Goal: Transaction & Acquisition: Purchase product/service

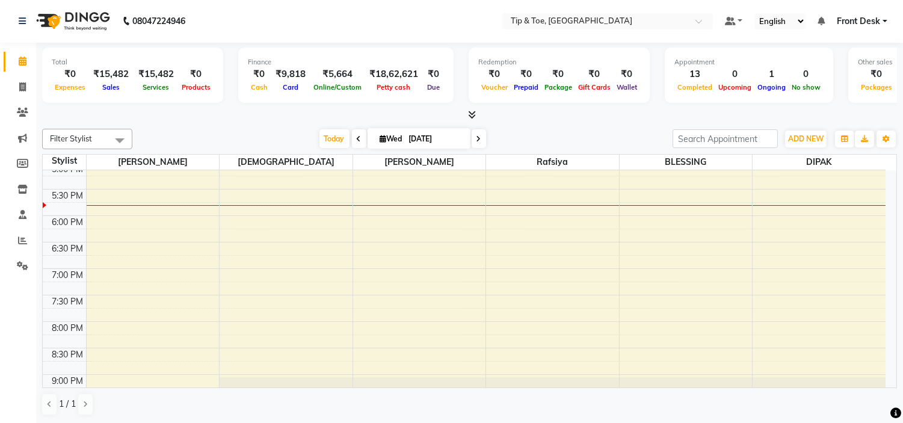
scroll to position [473, 0]
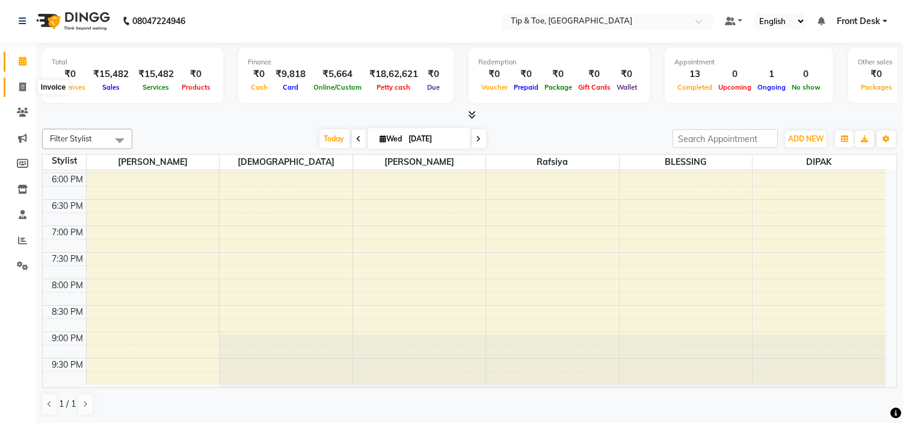
click at [13, 87] on span at bounding box center [22, 88] width 21 height 14
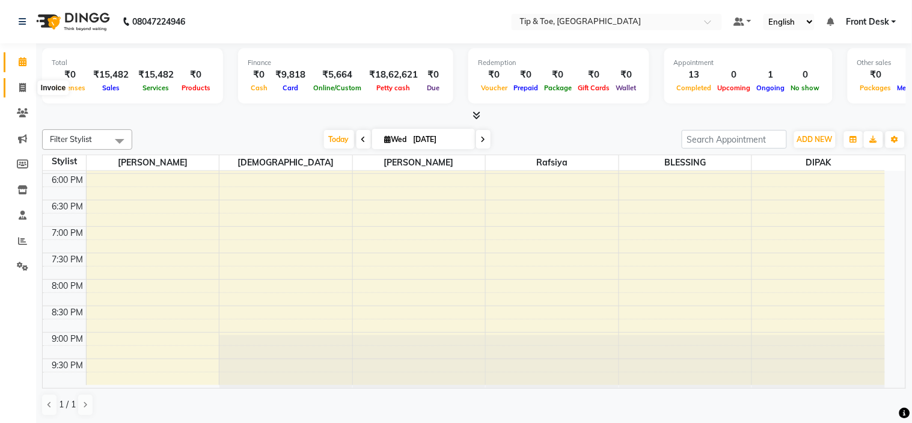
select select "5360"
select select "service"
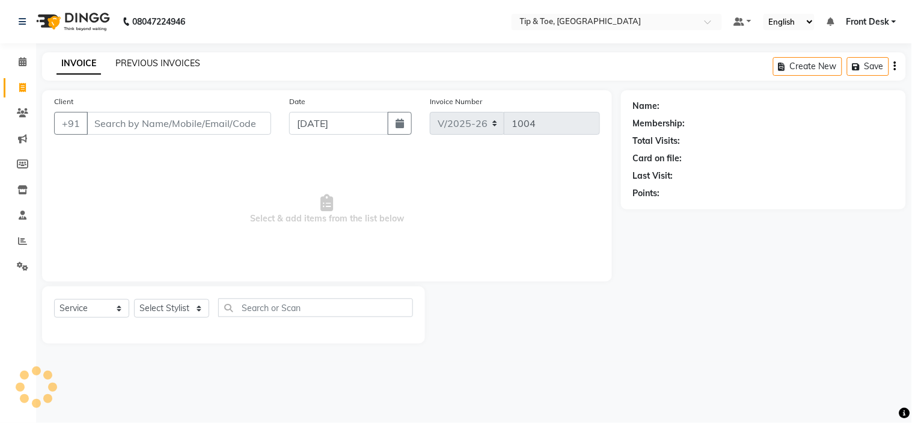
click at [157, 63] on link "PREVIOUS INVOICES" at bounding box center [157, 63] width 85 height 11
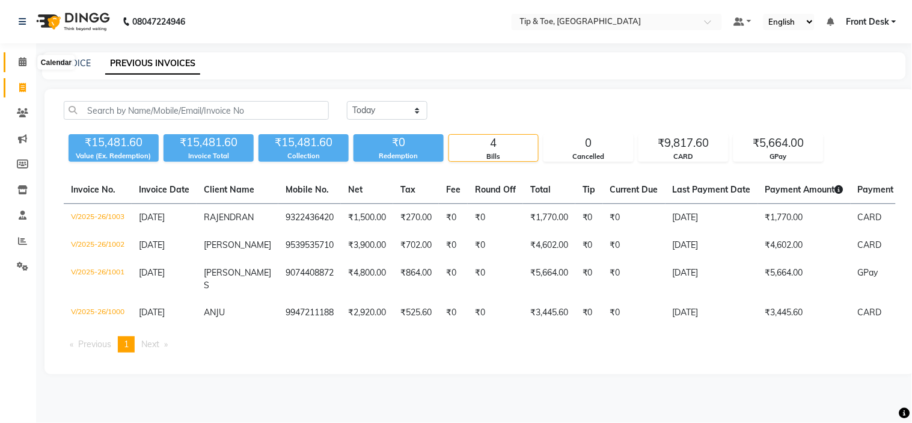
click at [29, 62] on span at bounding box center [22, 62] width 21 height 14
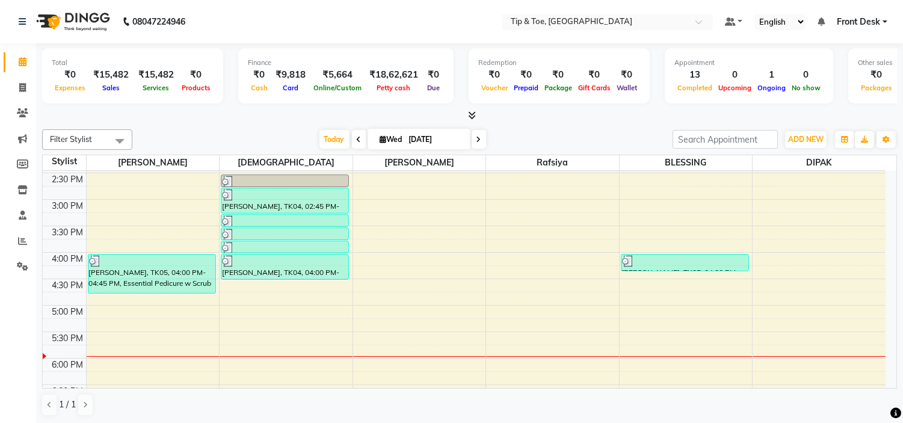
scroll to position [200, 0]
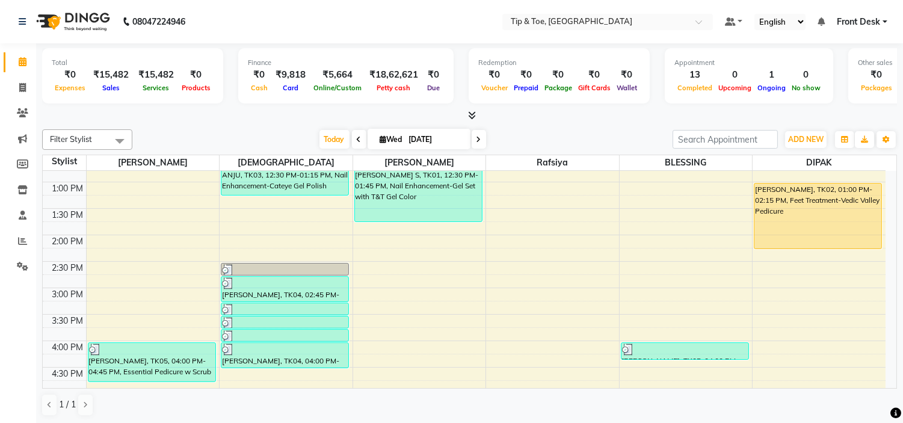
click at [814, 212] on div "[PERSON_NAME], TK02, 01:00 PM-02:15 PM, Feet Treatment-Vedic Valley Pedicure" at bounding box center [817, 215] width 127 height 65
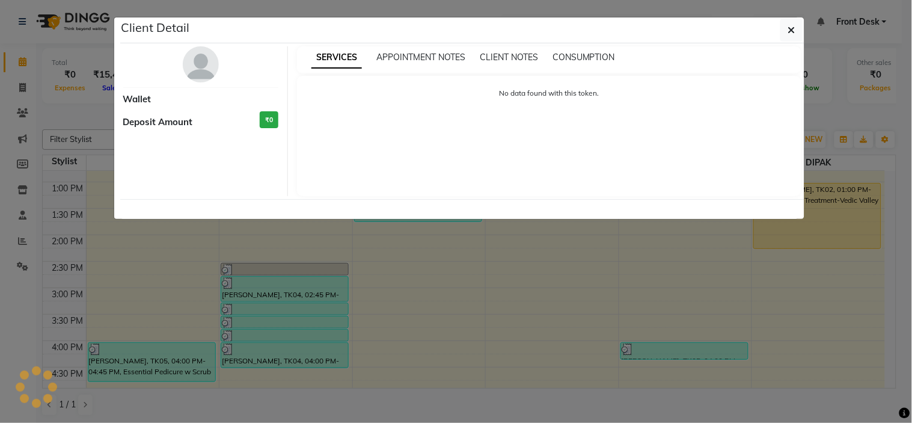
select select "1"
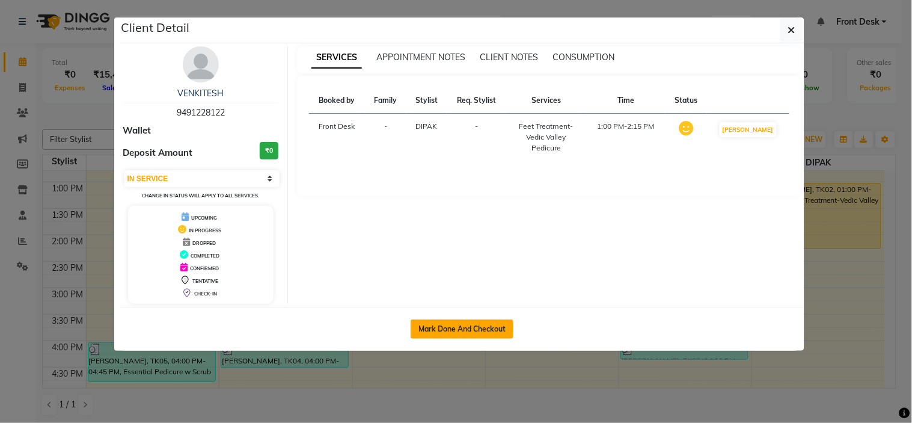
click at [452, 334] on button "Mark Done And Checkout" at bounding box center [462, 328] width 103 height 19
select select "service"
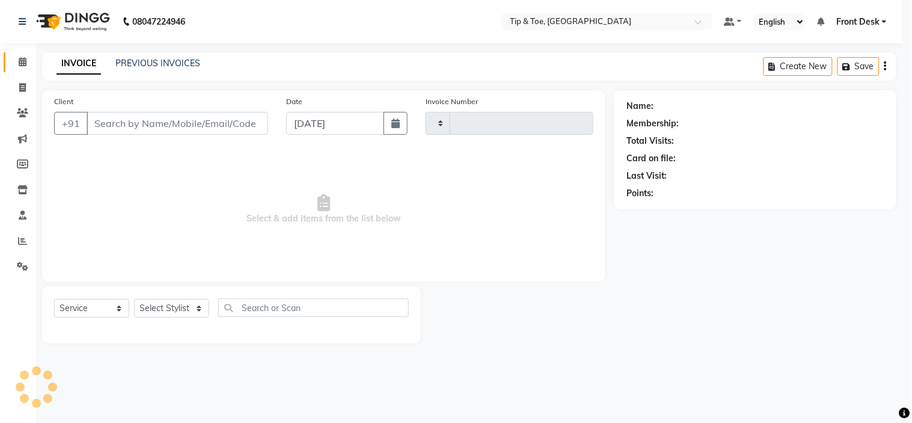
type input "1004"
select select "3"
select select "5360"
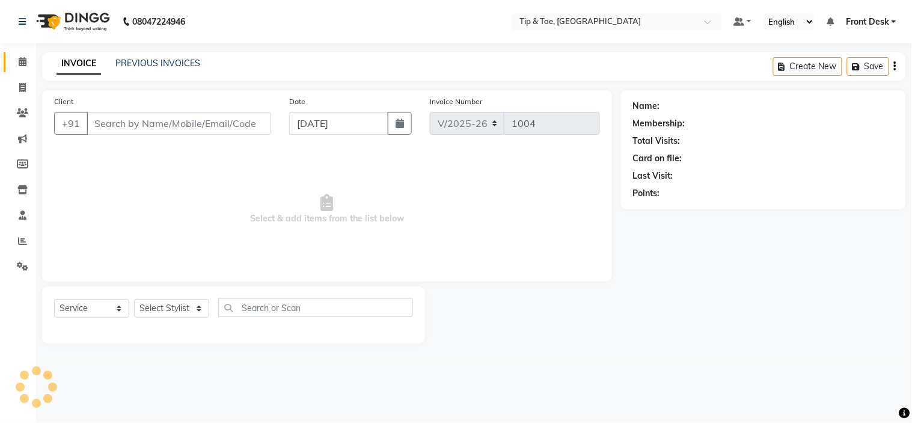
type input "9491228122"
select select "59876"
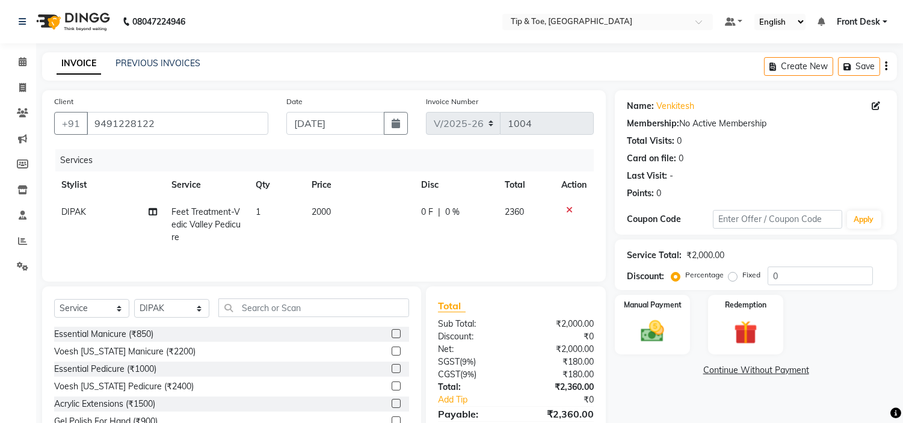
click at [344, 213] on td "2000" at bounding box center [358, 224] width 109 height 52
select select "59876"
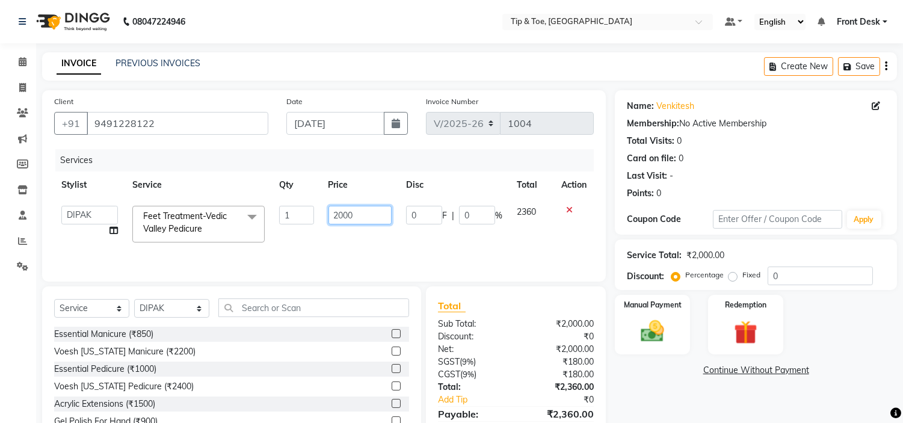
click at [357, 213] on input "2000" at bounding box center [359, 215] width 63 height 19
type input "2"
type input "1500"
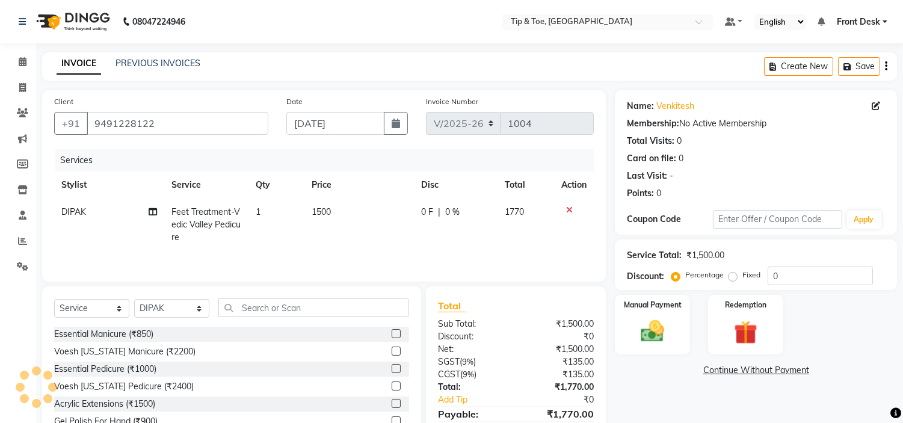
click at [405, 236] on tr "[PERSON_NAME] Feet Treatment-Vedic Valley Pedicure 1 1500 0 F | 0 % 1770" at bounding box center [323, 224] width 539 height 52
click at [642, 333] on img at bounding box center [653, 331] width 40 height 28
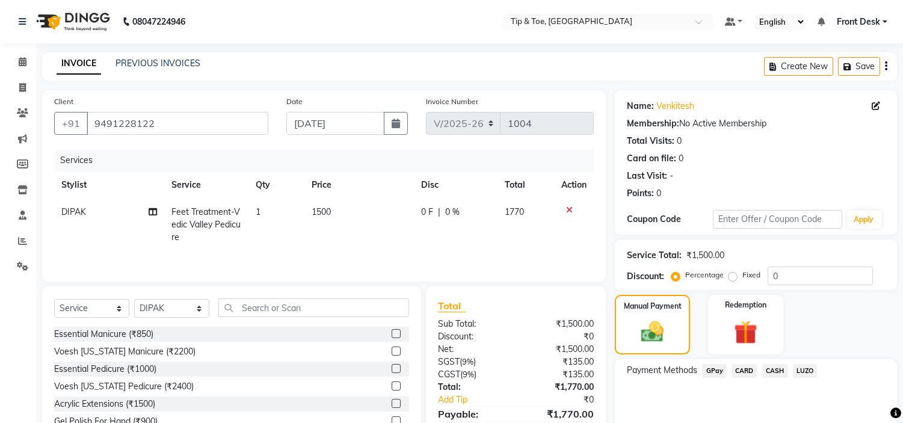
click at [749, 373] on span "CARD" at bounding box center [744, 371] width 26 height 14
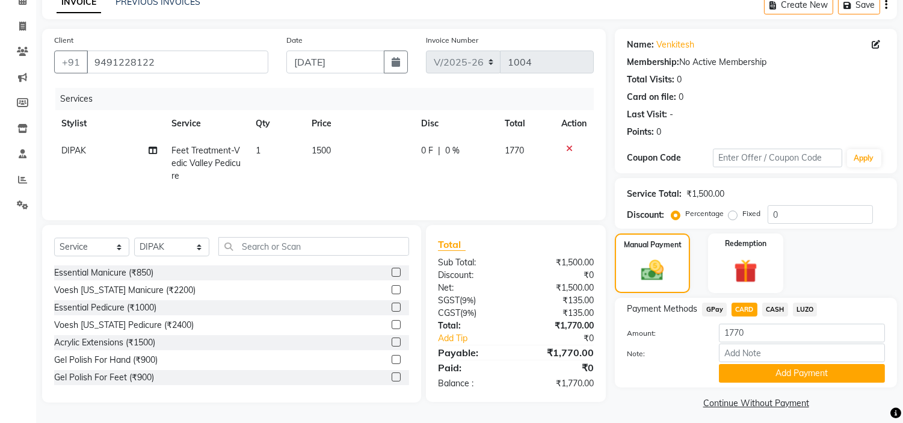
scroll to position [68, 0]
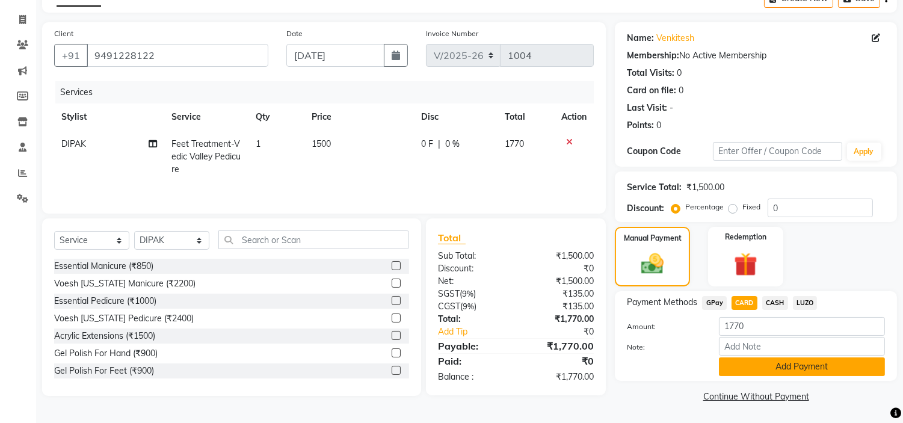
click at [760, 369] on button "Add Payment" at bounding box center [802, 366] width 166 height 19
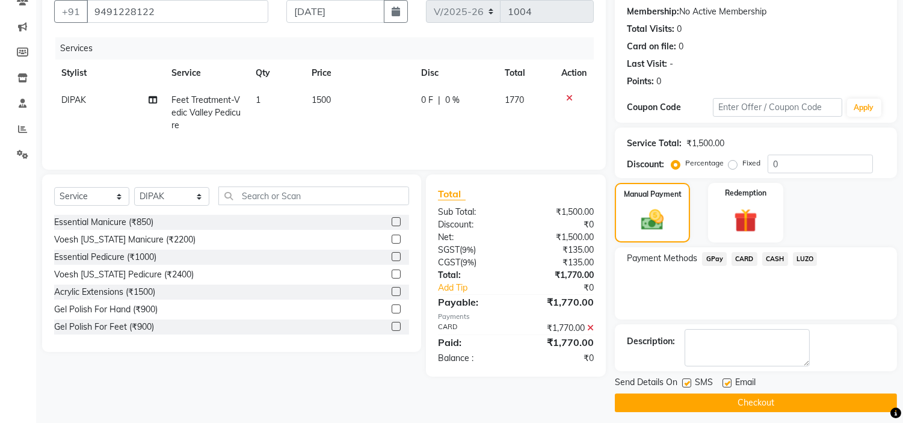
scroll to position [118, 0]
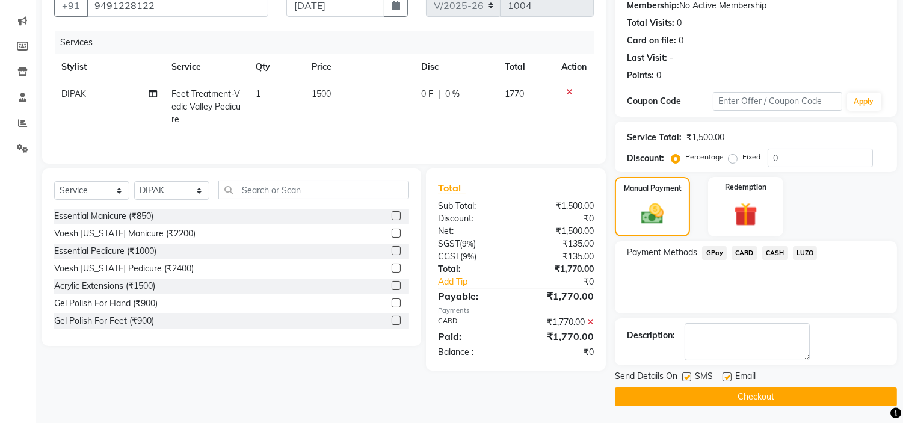
click at [730, 380] on div "Email" at bounding box center [743, 377] width 43 height 15
click at [725, 375] on label at bounding box center [726, 376] width 9 height 9
click at [725, 375] on input "checkbox" at bounding box center [726, 377] width 8 height 8
checkbox input "false"
click at [744, 396] on button "Checkout" at bounding box center [756, 396] width 282 height 19
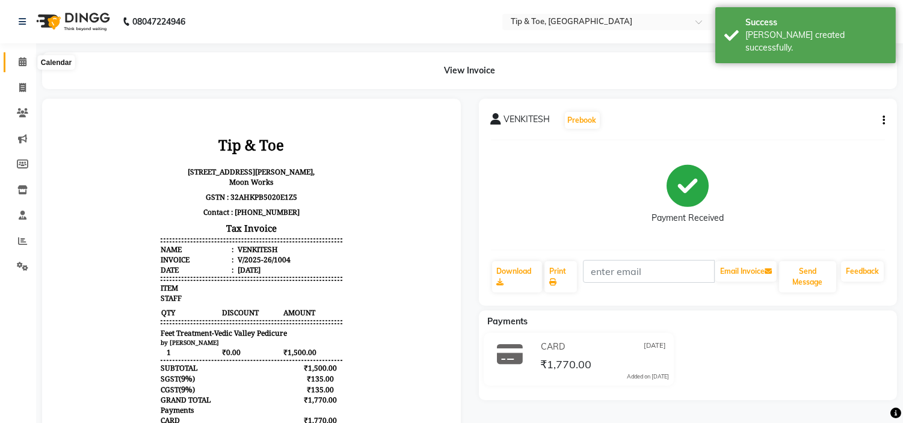
click at [17, 59] on span at bounding box center [22, 62] width 21 height 14
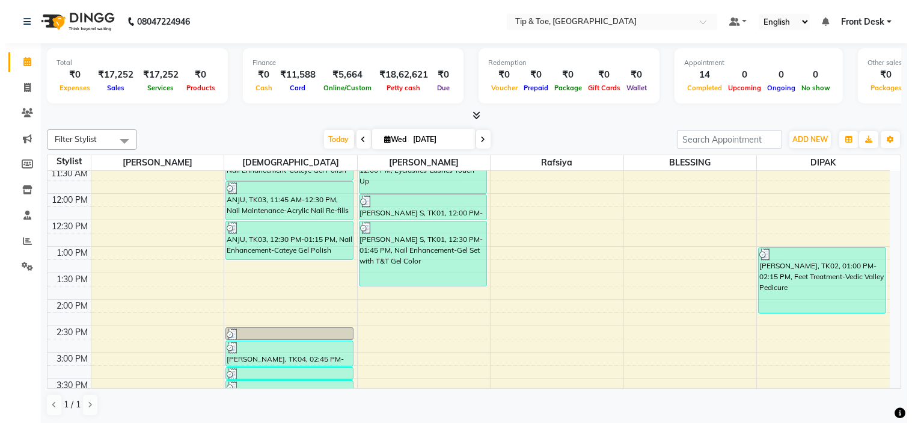
scroll to position [67, 0]
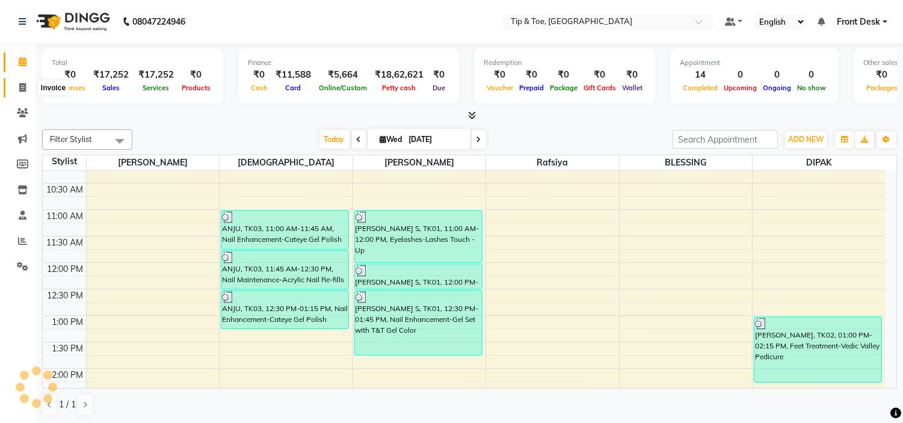
click at [28, 93] on span at bounding box center [22, 88] width 21 height 14
select select "service"
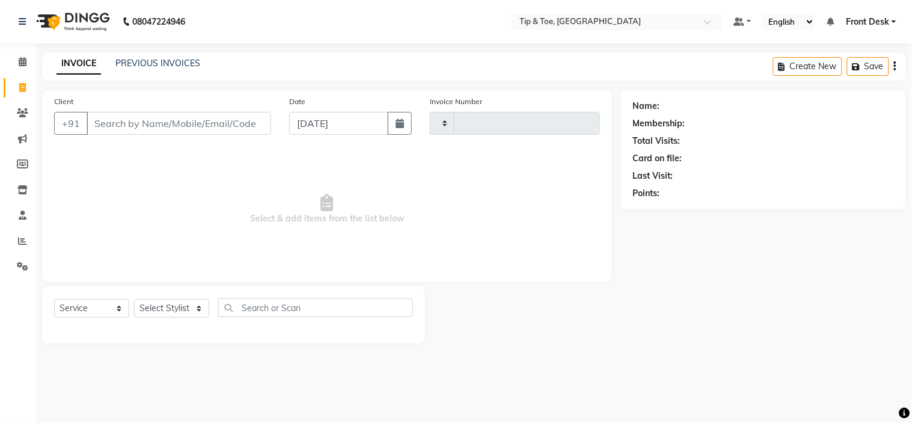
type input "1005"
select select "5360"
click at [179, 59] on link "PREVIOUS INVOICES" at bounding box center [157, 63] width 85 height 11
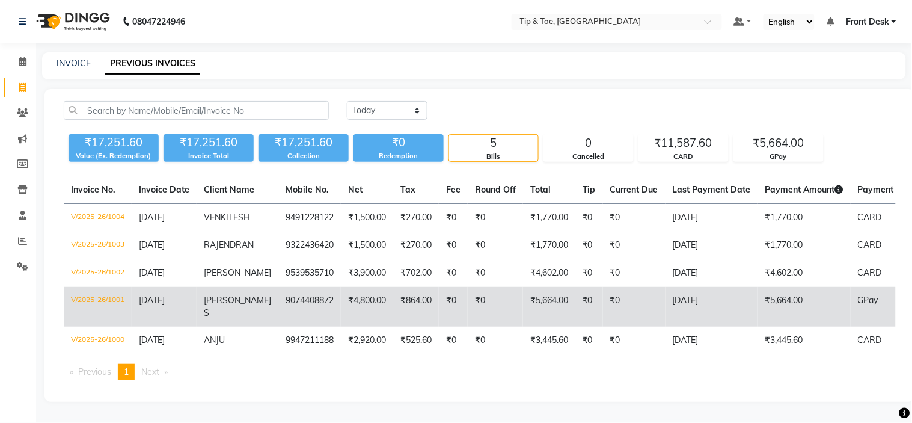
click at [468, 295] on td "₹0" at bounding box center [495, 307] width 55 height 40
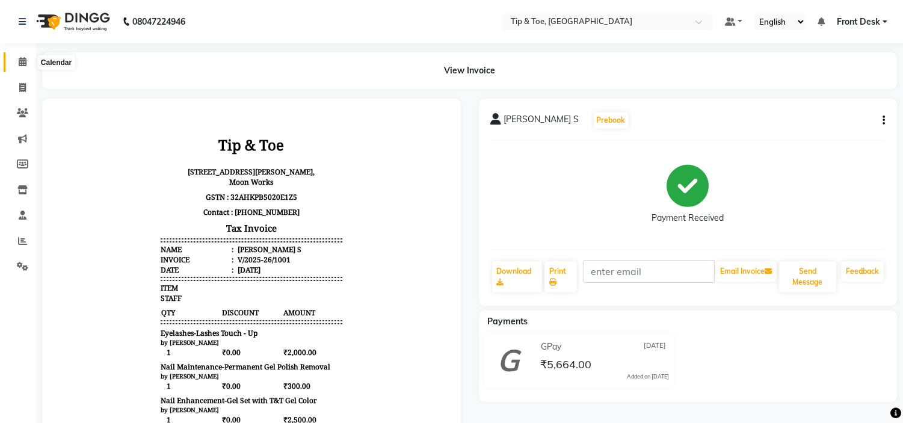
click at [16, 58] on span at bounding box center [22, 62] width 21 height 14
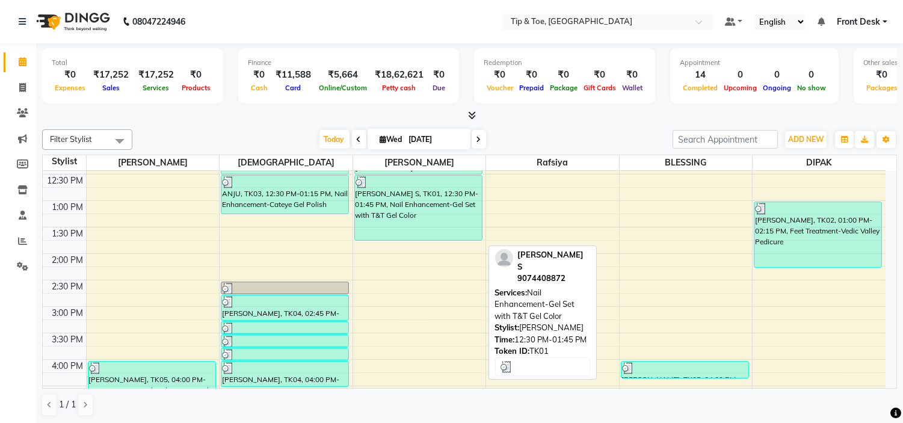
scroll to position [200, 0]
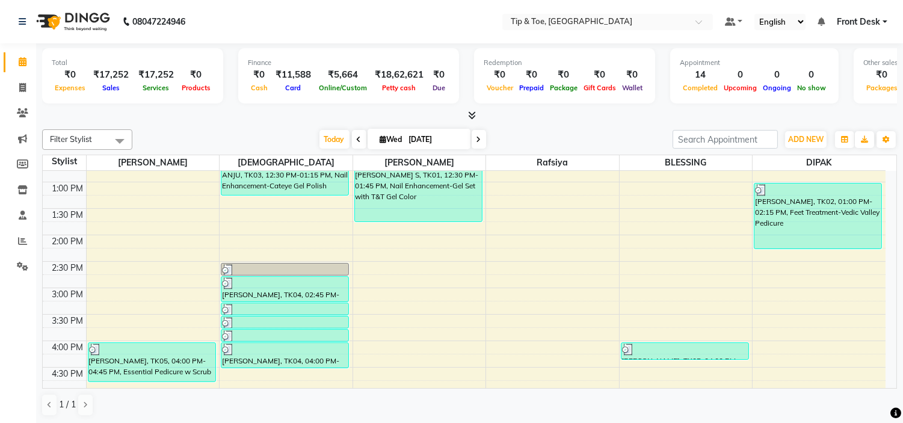
click at [357, 136] on icon at bounding box center [359, 139] width 5 height 7
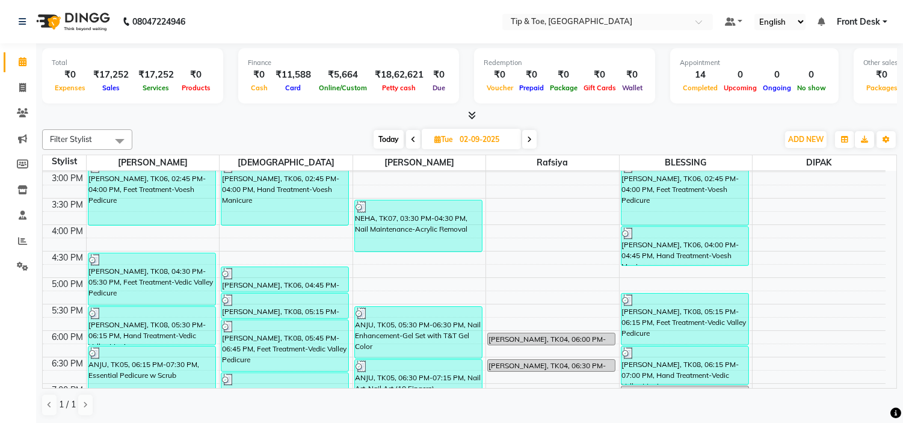
scroll to position [340, 0]
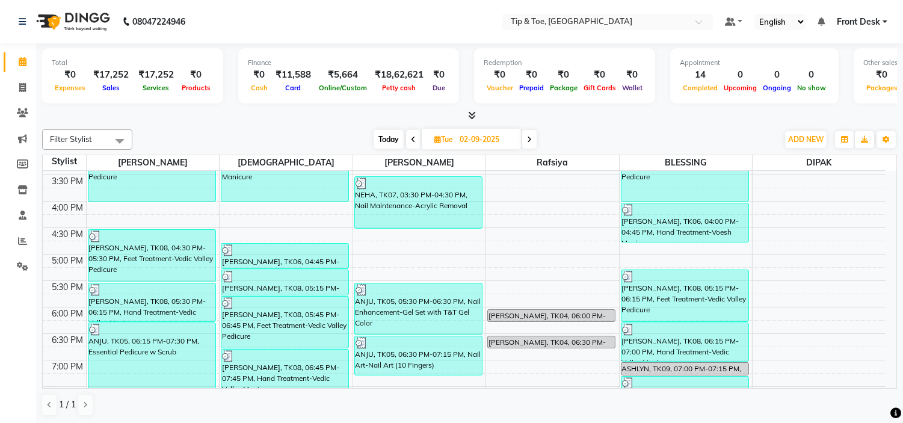
click at [412, 136] on icon at bounding box center [413, 139] width 5 height 7
type input "01-09-2025"
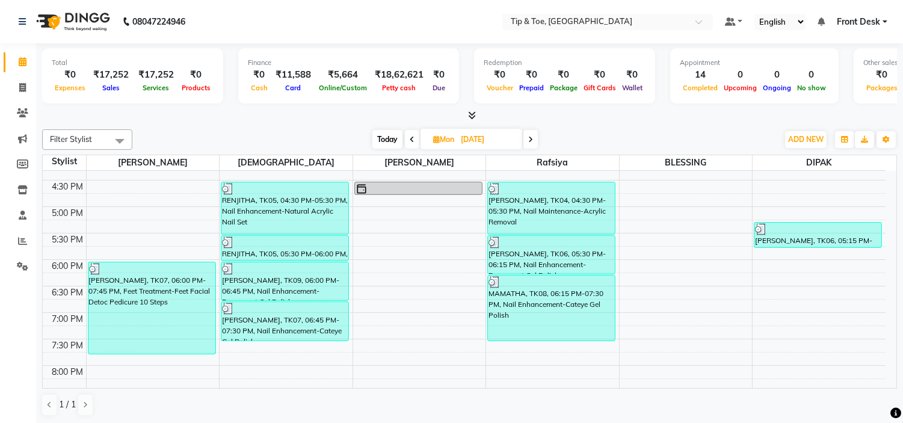
scroll to position [406, 0]
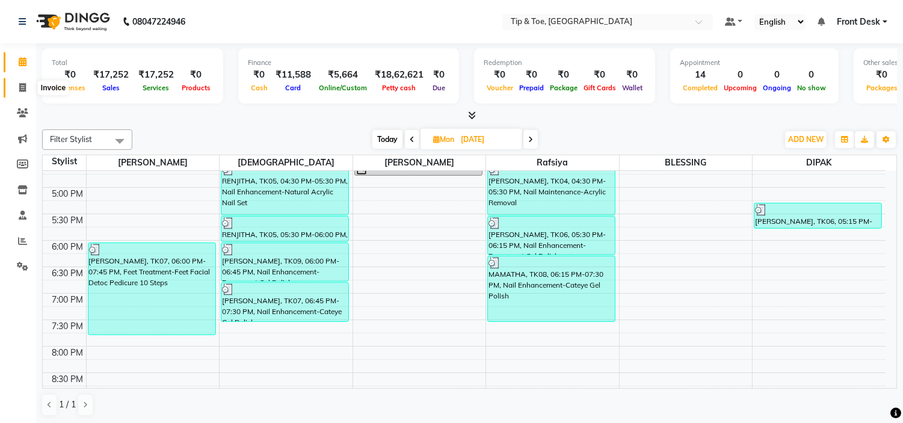
drag, startPoint x: 16, startPoint y: 91, endPoint x: 50, endPoint y: 81, distance: 35.8
click at [16, 91] on span at bounding box center [22, 88] width 21 height 14
select select "5360"
select select "service"
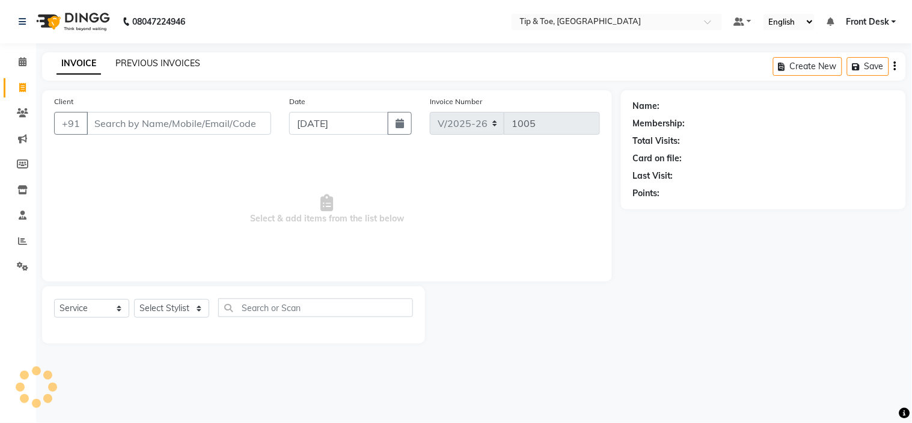
click at [140, 62] on link "PREVIOUS INVOICES" at bounding box center [157, 63] width 85 height 11
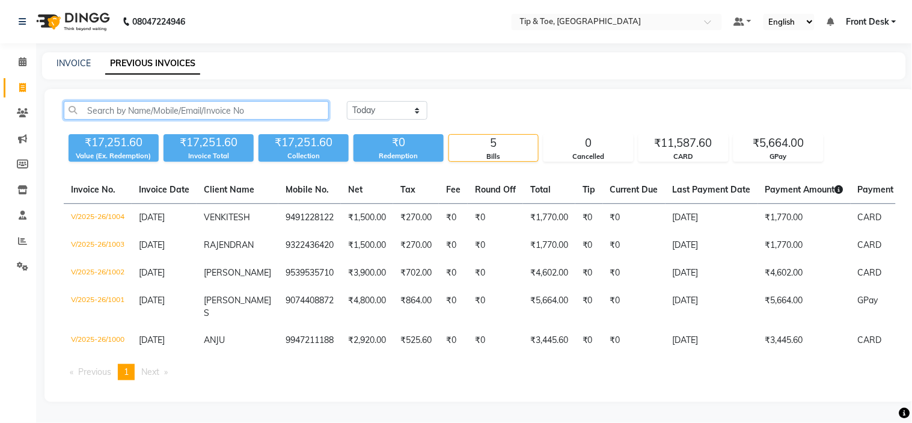
click at [171, 106] on input "text" at bounding box center [196, 110] width 265 height 19
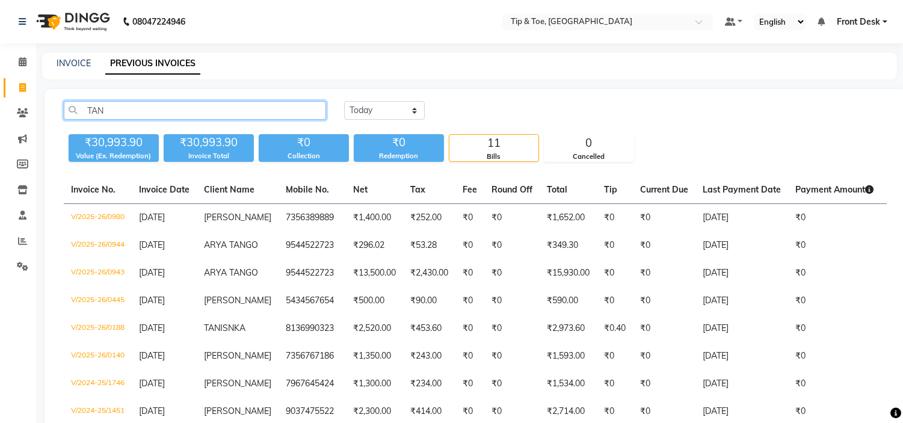
click at [173, 106] on input "TAN" at bounding box center [195, 110] width 262 height 19
type input "T"
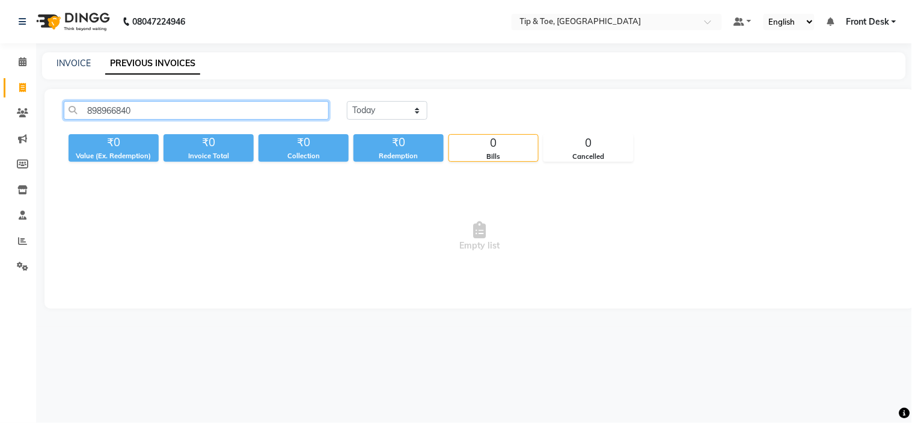
type input "8989668403"
drag, startPoint x: 155, startPoint y: 110, endPoint x: 67, endPoint y: 107, distance: 88.4
click at [67, 107] on input "8989668403" at bounding box center [196, 110] width 265 height 19
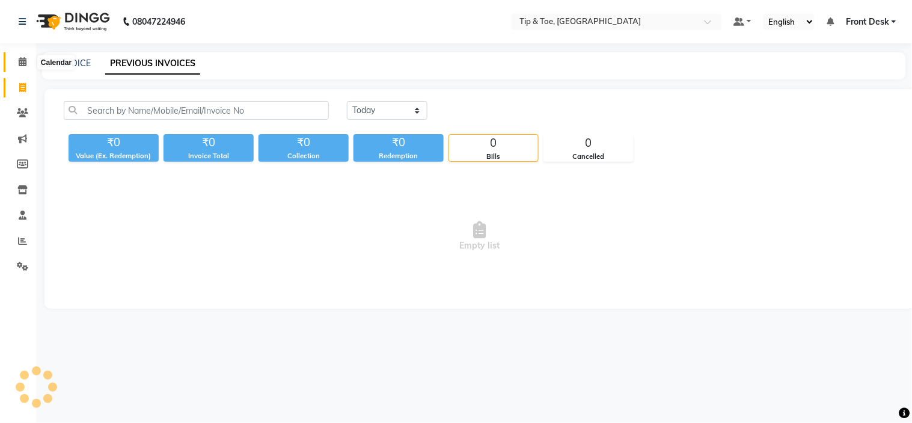
click at [21, 63] on icon at bounding box center [23, 61] width 8 height 9
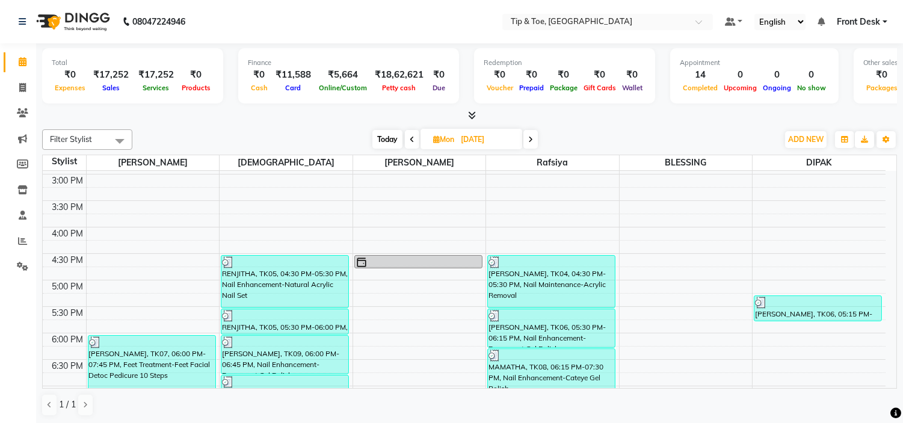
scroll to position [467, 0]
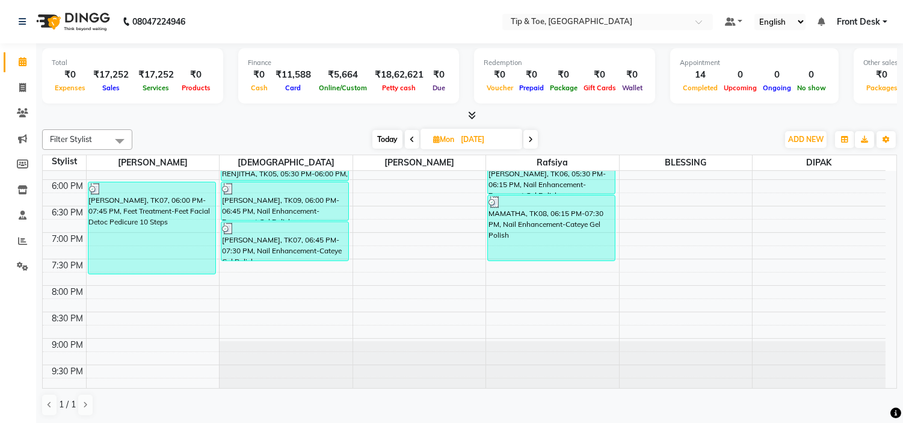
click at [524, 139] on span at bounding box center [530, 139] width 14 height 19
type input "02-09-2025"
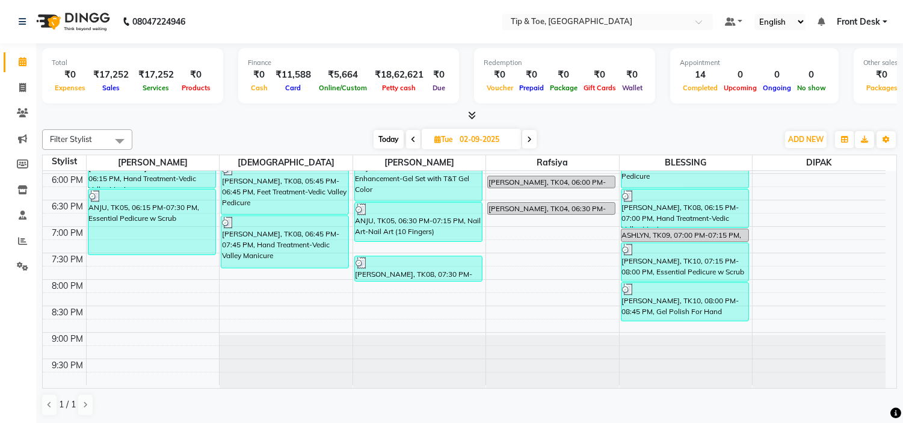
scroll to position [1, 0]
